Goal: Task Accomplishment & Management: Use online tool/utility

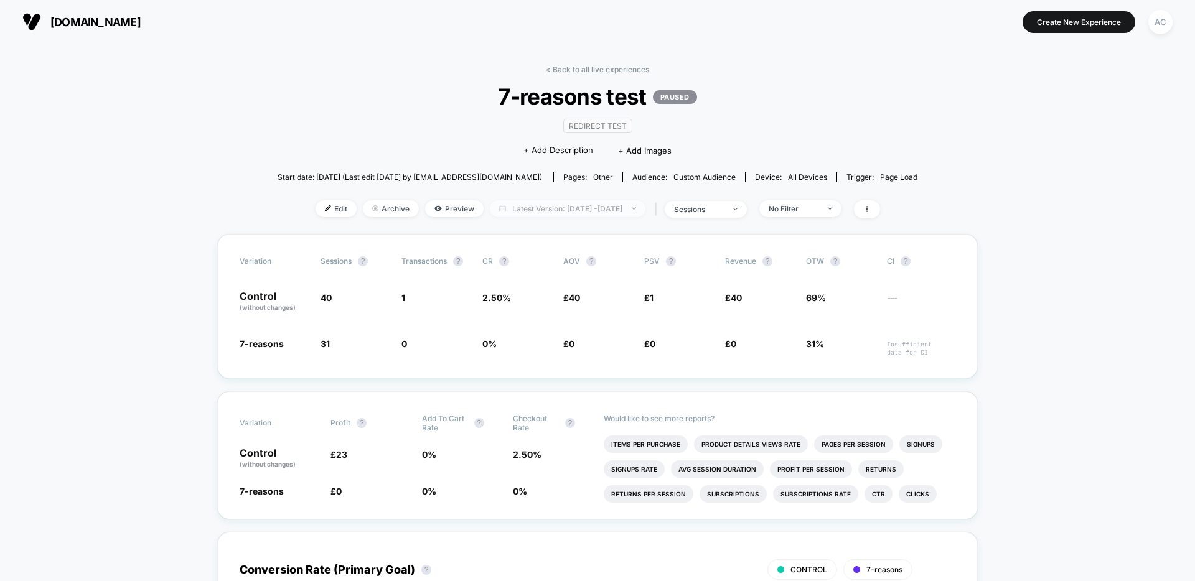
click at [616, 206] on span "Latest Version: [DATE] - [DATE]" at bounding box center [568, 208] width 156 height 17
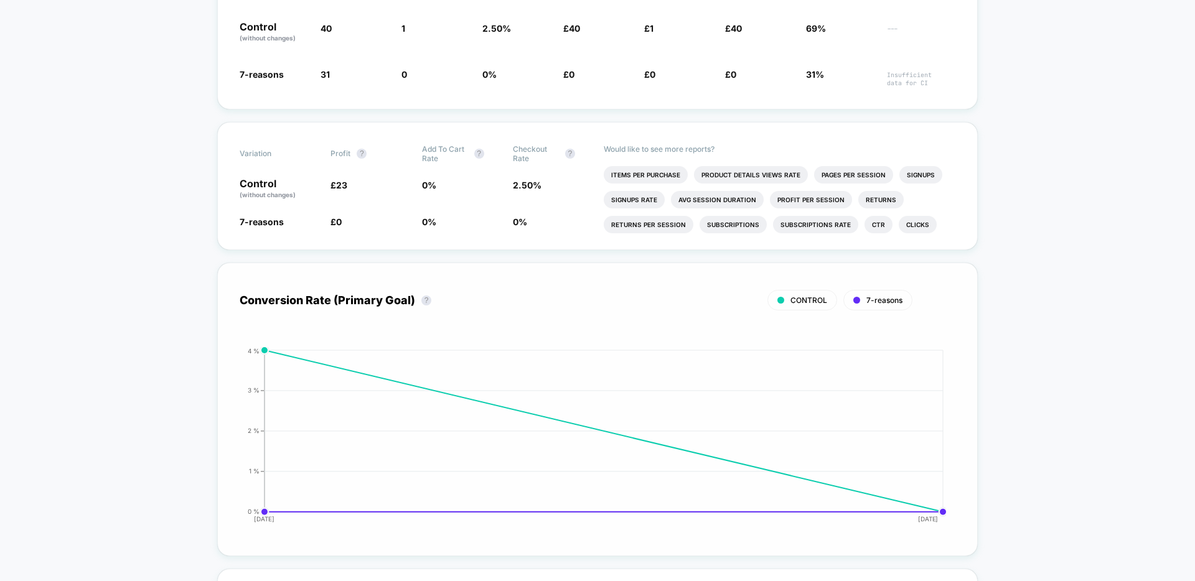
scroll to position [252, 0]
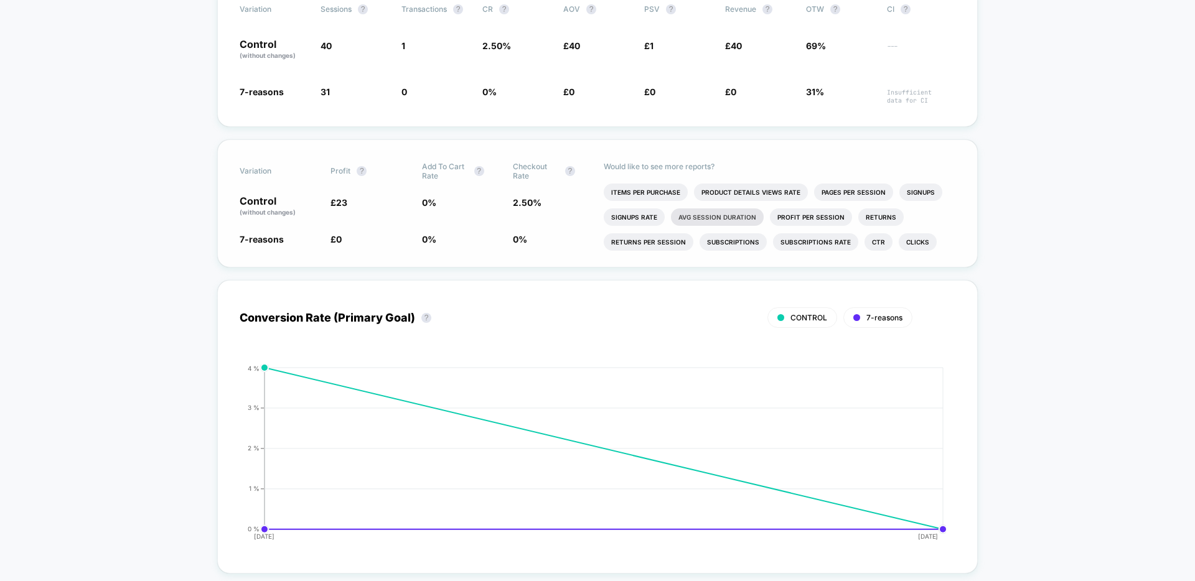
click at [697, 217] on li "Avg Session Duration" at bounding box center [717, 216] width 93 height 17
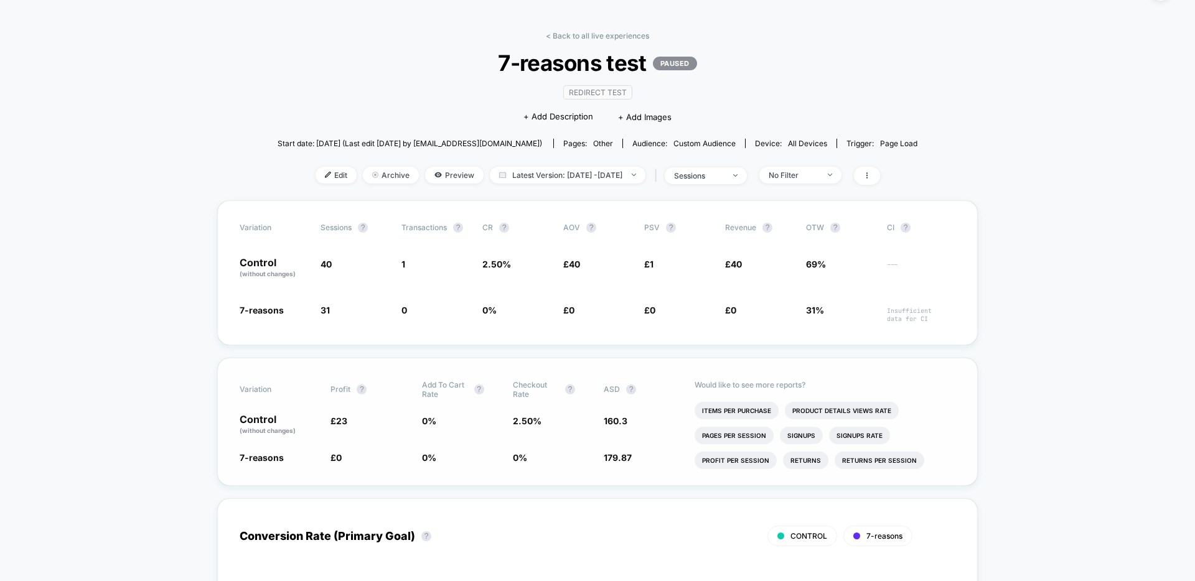
scroll to position [0, 0]
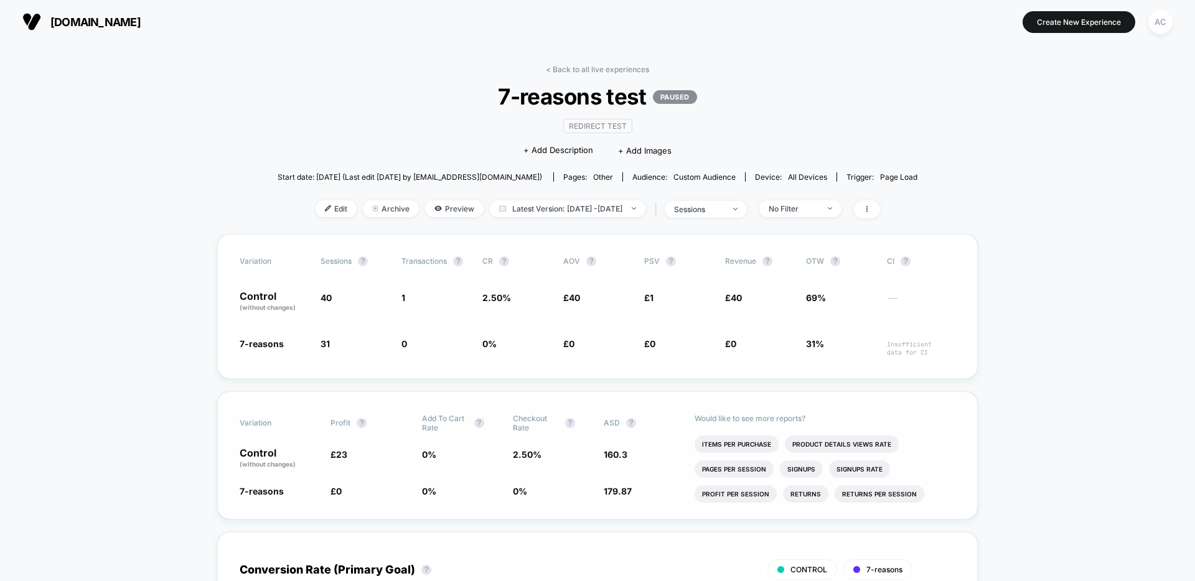
click at [698, 96] on span "7-reasons test PAUSED" at bounding box center [598, 96] width 576 height 26
click at [315, 212] on span "Edit" at bounding box center [335, 208] width 41 height 17
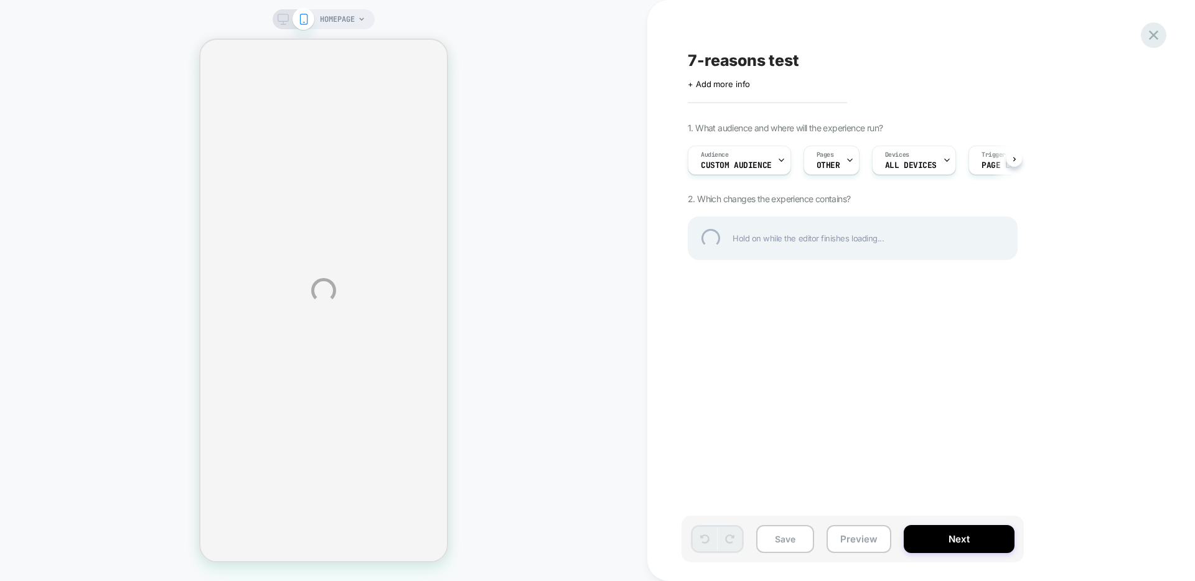
click at [1154, 35] on div at bounding box center [1153, 35] width 26 height 26
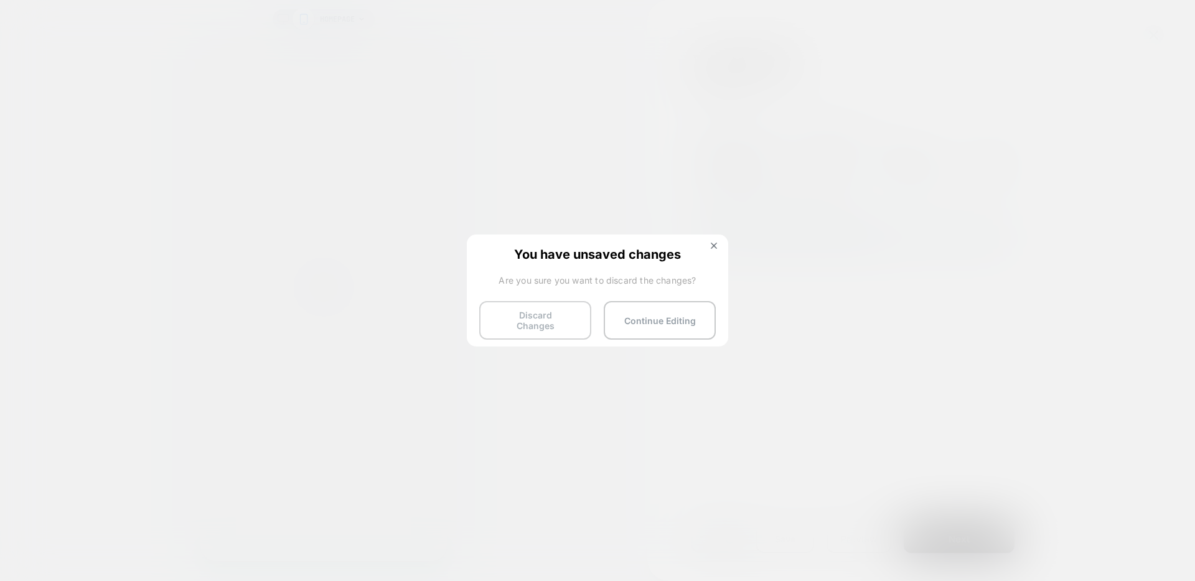
click at [562, 314] on button "Discard Changes" at bounding box center [535, 320] width 112 height 39
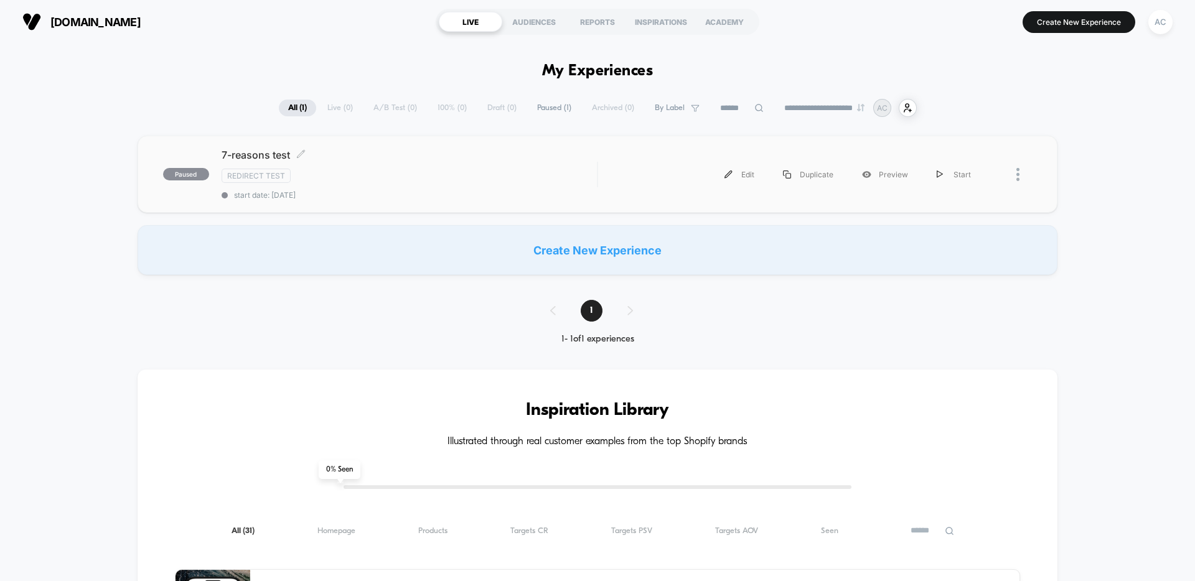
click at [358, 176] on div "Redirect Test" at bounding box center [408, 176] width 375 height 14
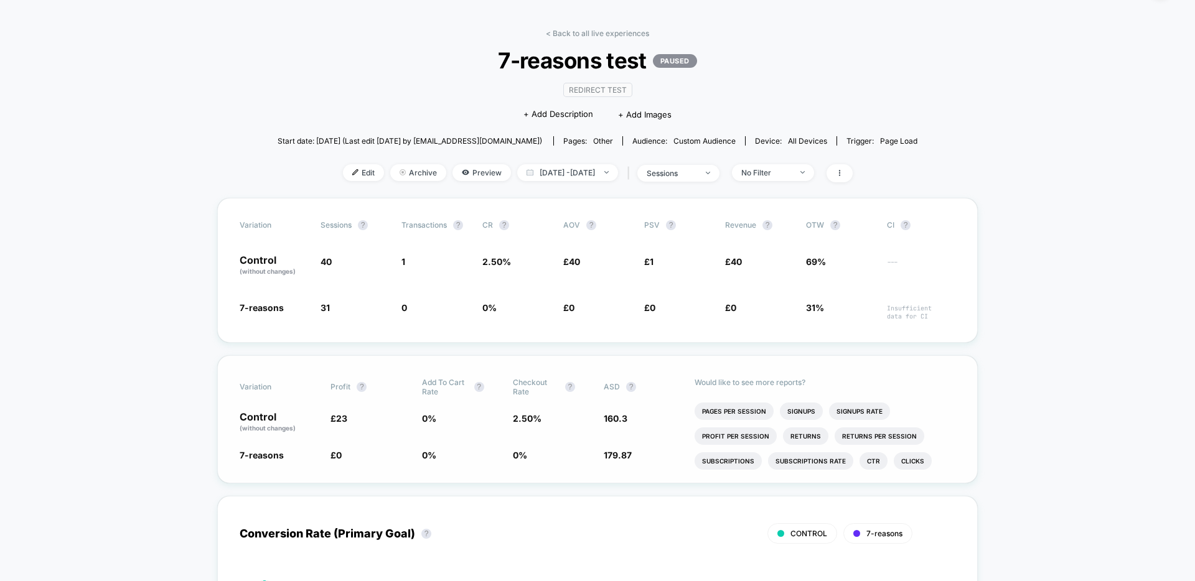
scroll to position [24, 0]
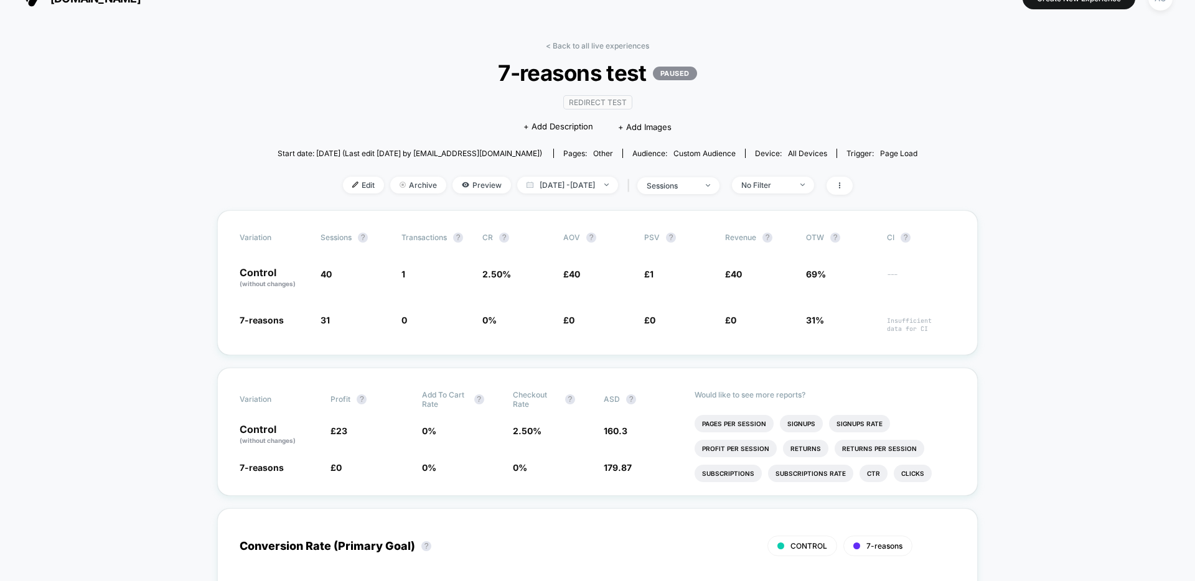
click at [701, 172] on div "< Back to all live experiences 7-reasons test PAUSED Redirect Test Click to edi…" at bounding box center [597, 125] width 640 height 169
click at [696, 183] on div "sessions" at bounding box center [671, 185] width 50 height 9
click at [677, 181] on div "sessions" at bounding box center [671, 185] width 50 height 9
click at [655, 281] on span "Users" at bounding box center [649, 282] width 23 height 11
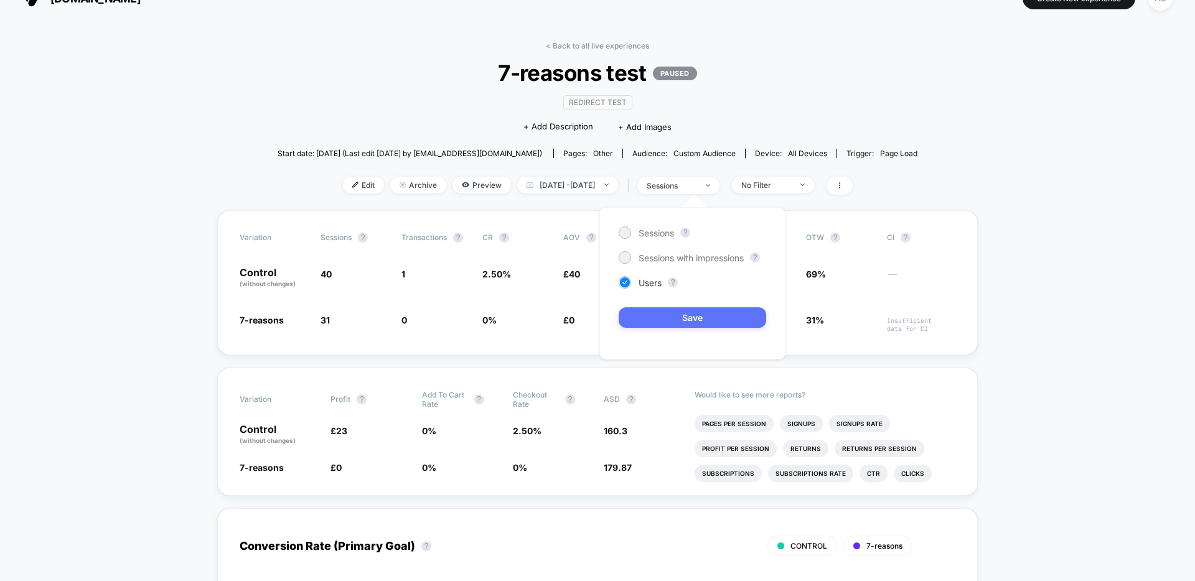
click at [651, 317] on button "Save" at bounding box center [691, 317] width 147 height 21
click at [710, 185] on img at bounding box center [708, 185] width 4 height 2
click at [740, 260] on span "Sessions with impressions" at bounding box center [690, 258] width 105 height 11
click at [725, 317] on button "Save" at bounding box center [691, 317] width 147 height 21
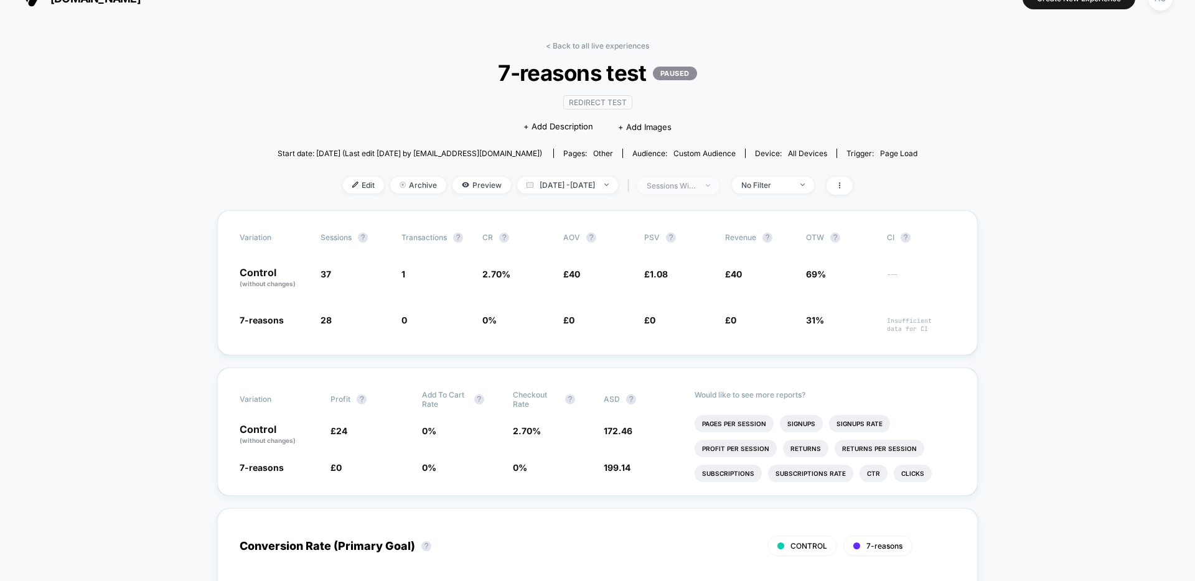
click at [719, 191] on span "sessions with impression" at bounding box center [678, 185] width 82 height 17
click at [667, 238] on div "Sessions" at bounding box center [645, 232] width 55 height 12
click at [674, 321] on button "Save" at bounding box center [691, 317] width 147 height 21
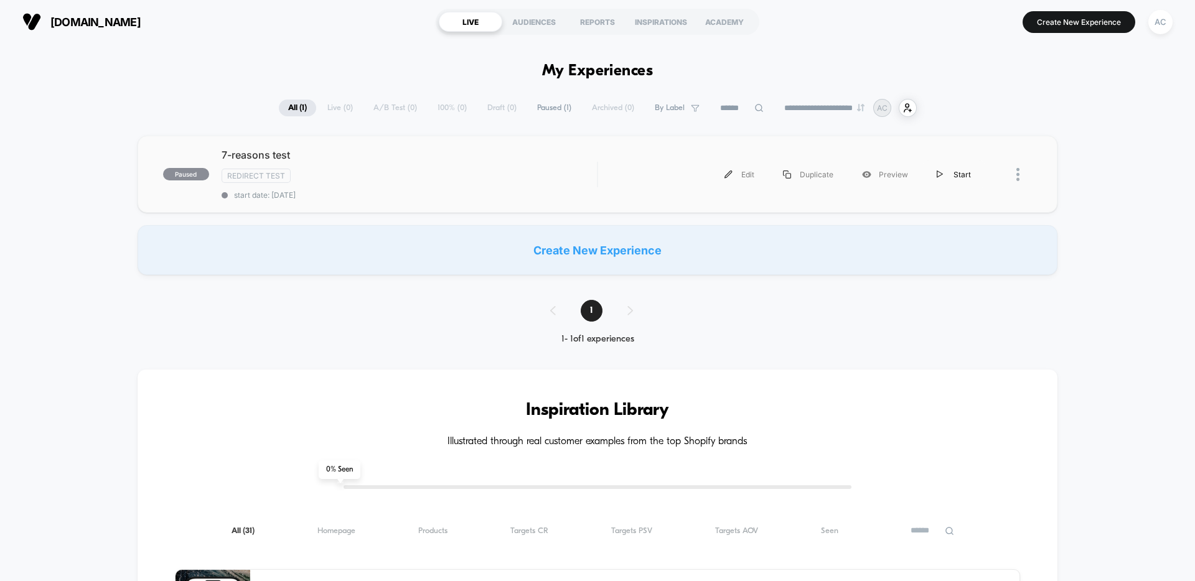
click at [968, 177] on div "Start" at bounding box center [953, 175] width 63 height 28
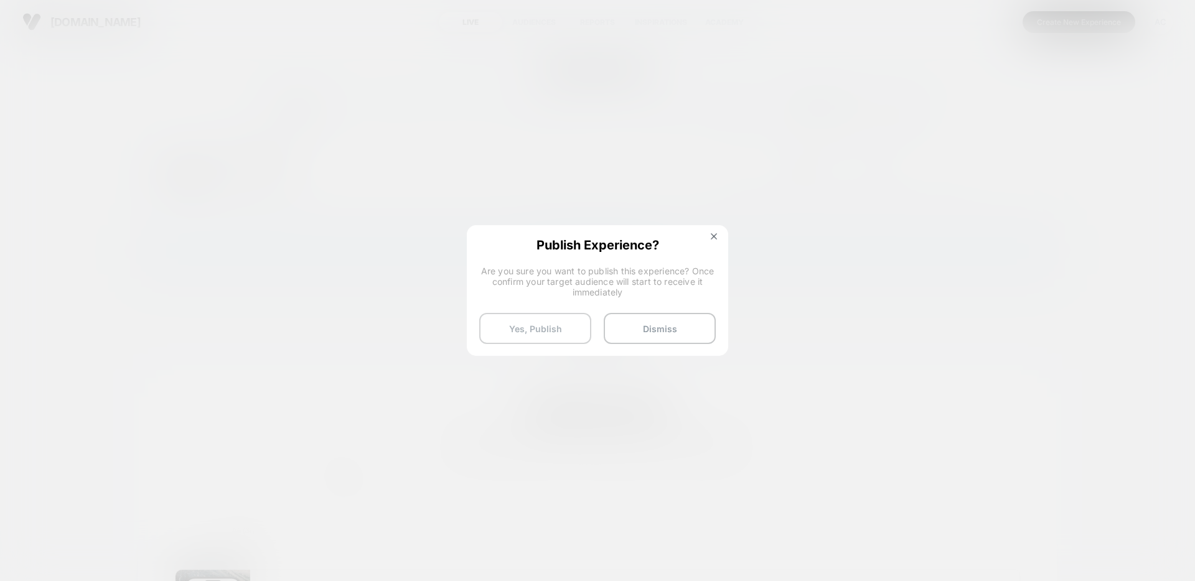
click at [534, 323] on button "Yes, Publish" at bounding box center [535, 328] width 112 height 31
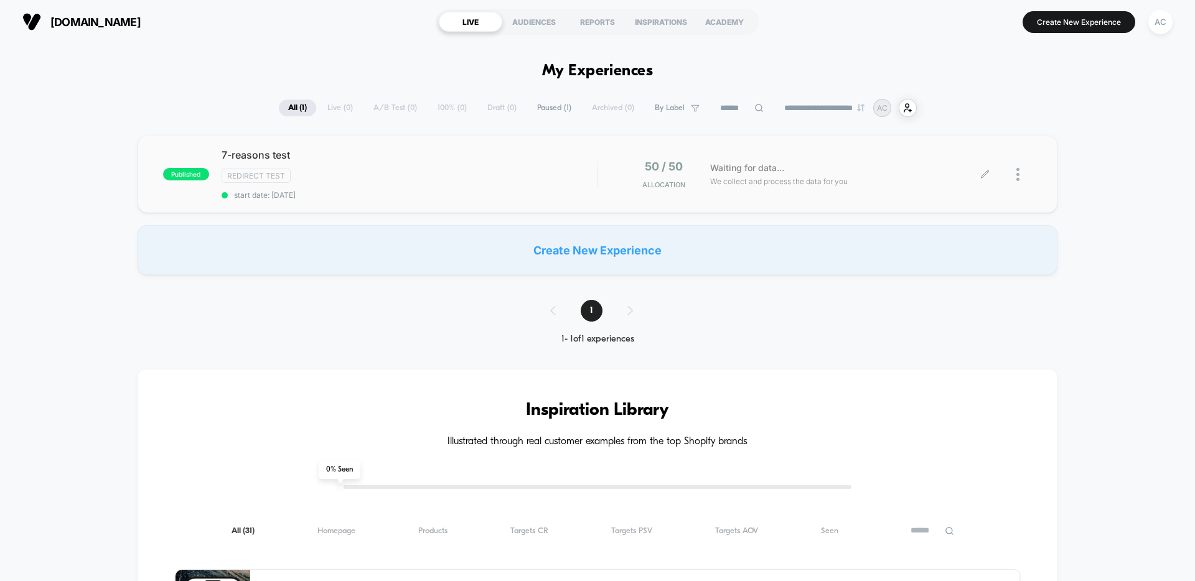
click at [859, 184] on div "Waiting for data... We collect and process the data for you" at bounding box center [844, 174] width 281 height 29
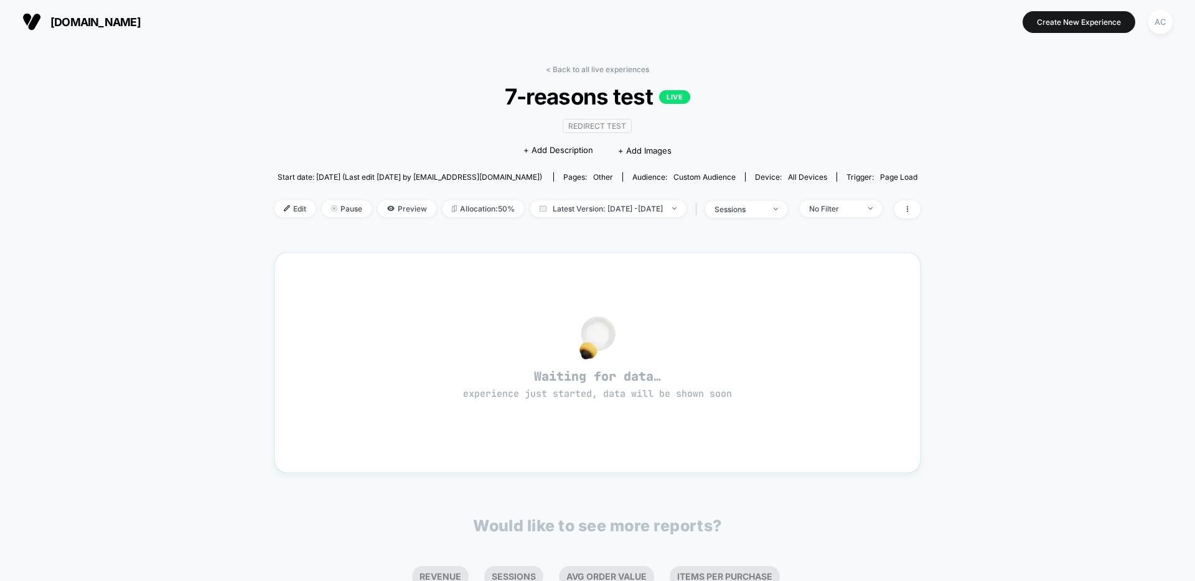
click at [1149, 233] on div "< Back to all live experiences 7-reasons test LIVE Redirect Test Click to edit …" at bounding box center [597, 387] width 1195 height 686
click at [441, 327] on div at bounding box center [597, 338] width 601 height 26
click at [274, 254] on div "Waiting for data… experience just started, data will be shown soon" at bounding box center [597, 363] width 646 height 220
